Goal: Check status

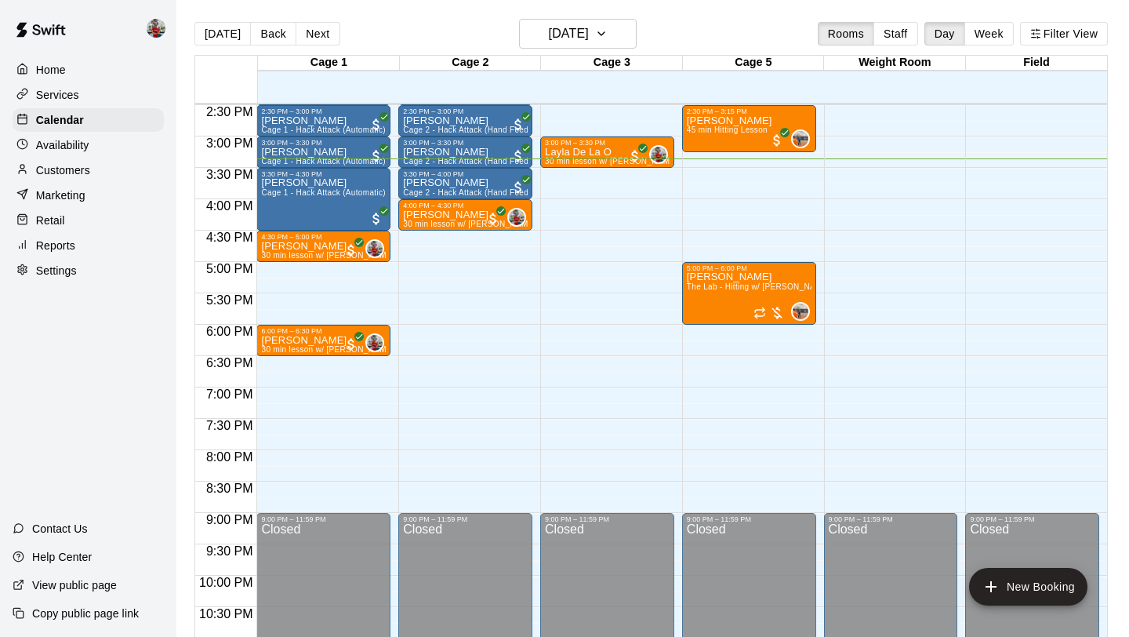
scroll to position [796, 0]
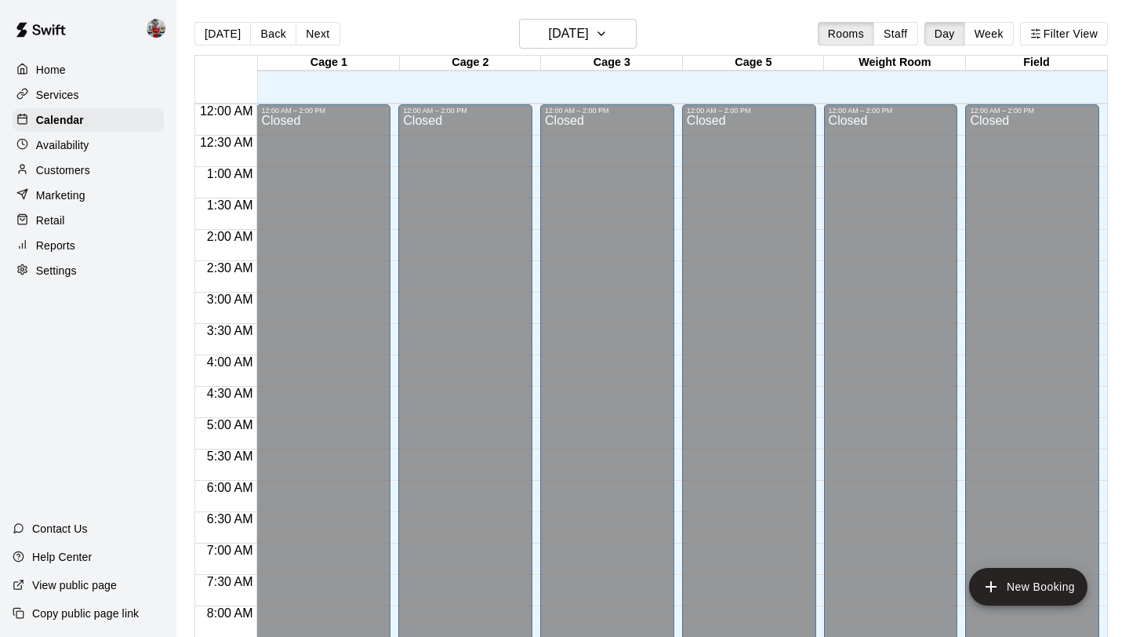
scroll to position [909, 0]
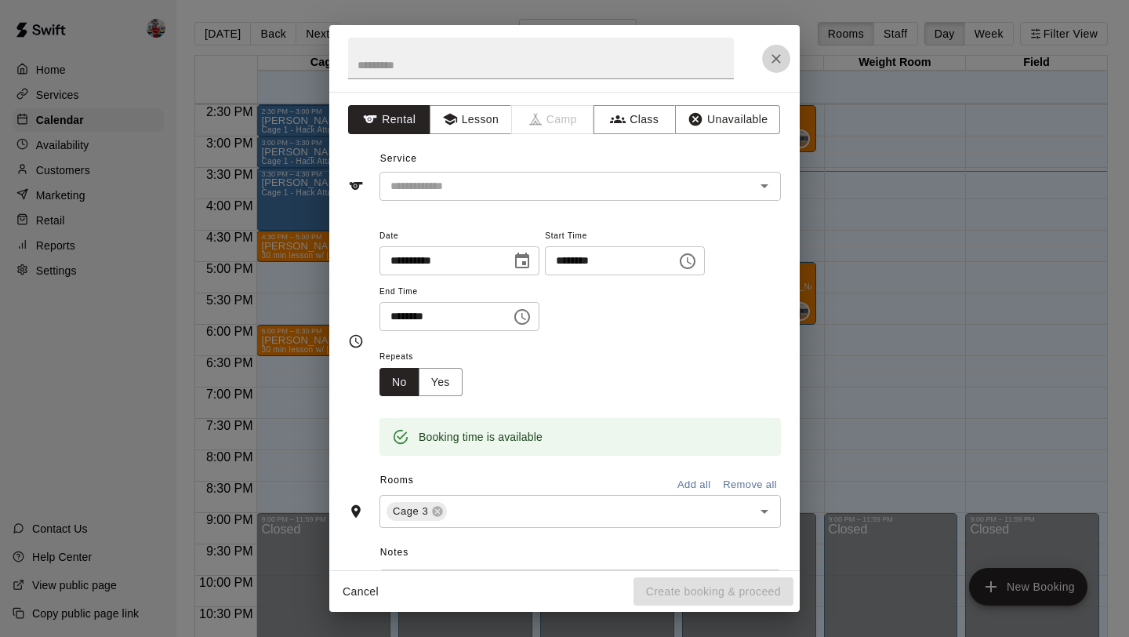
click at [779, 57] on icon "Close" at bounding box center [776, 59] width 16 height 16
